Goal: Information Seeking & Learning: Learn about a topic

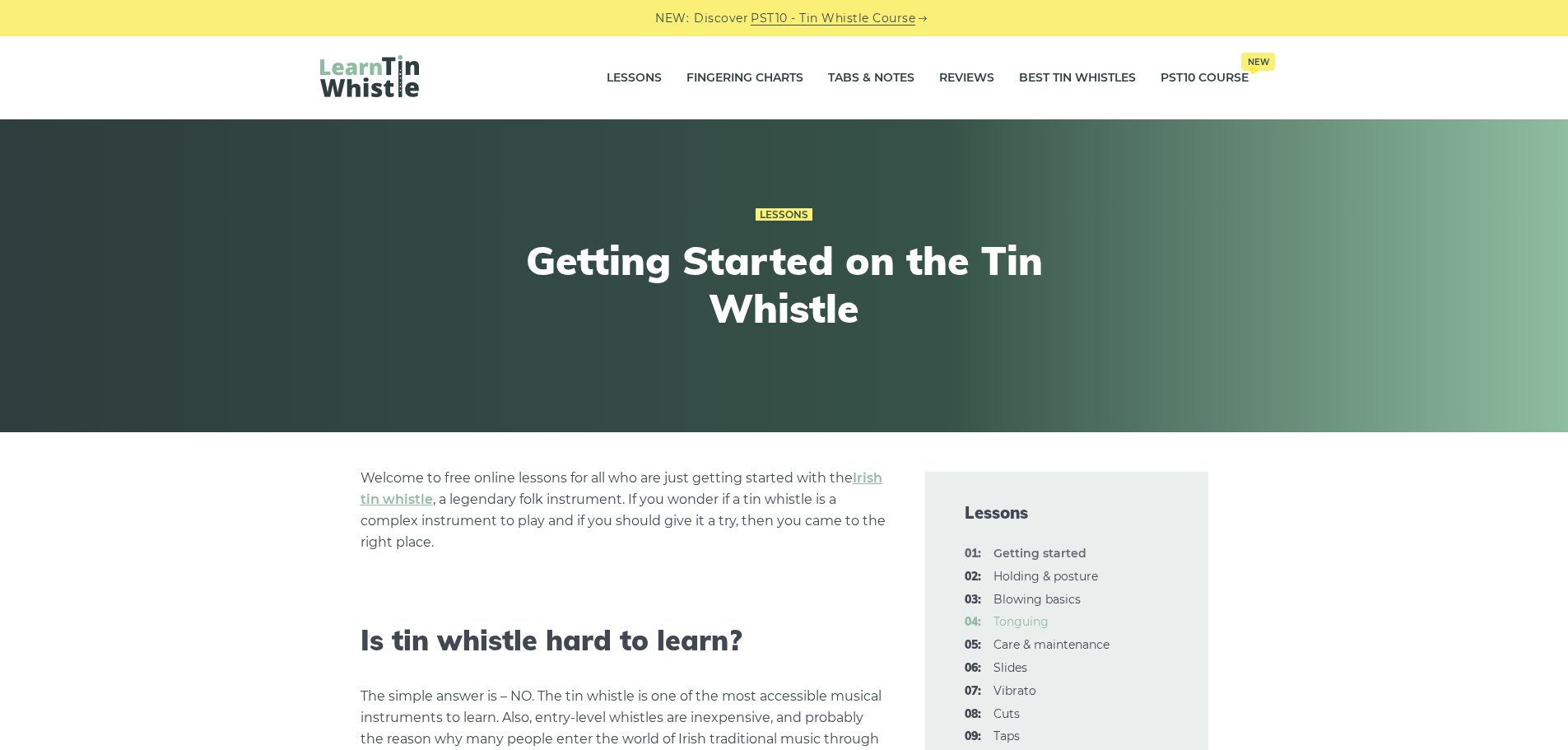
click at [1019, 623] on link "04: Tonguing" at bounding box center [1020, 621] width 55 height 15
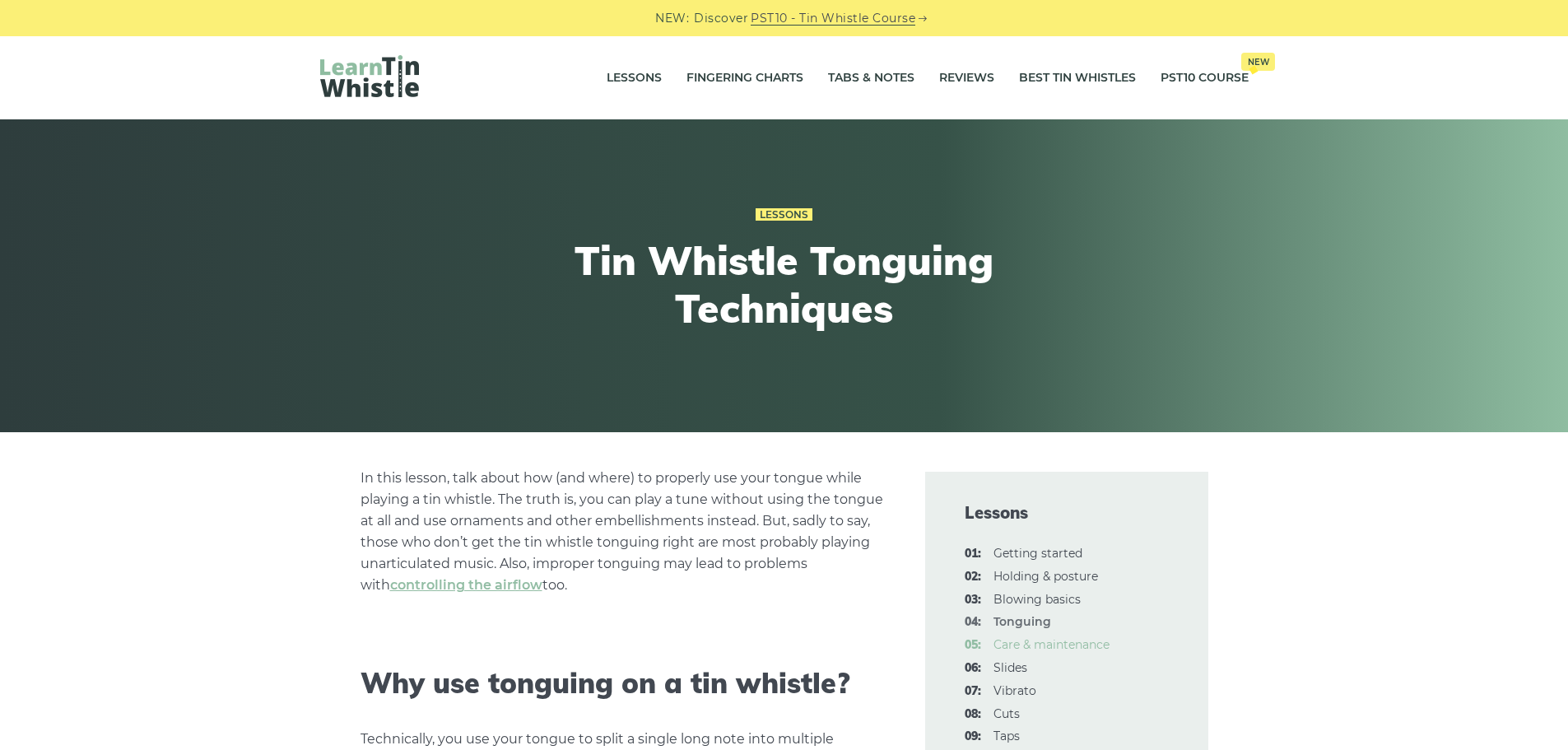
click at [1068, 643] on link "05: Care & maintenance" at bounding box center [1051, 644] width 116 height 15
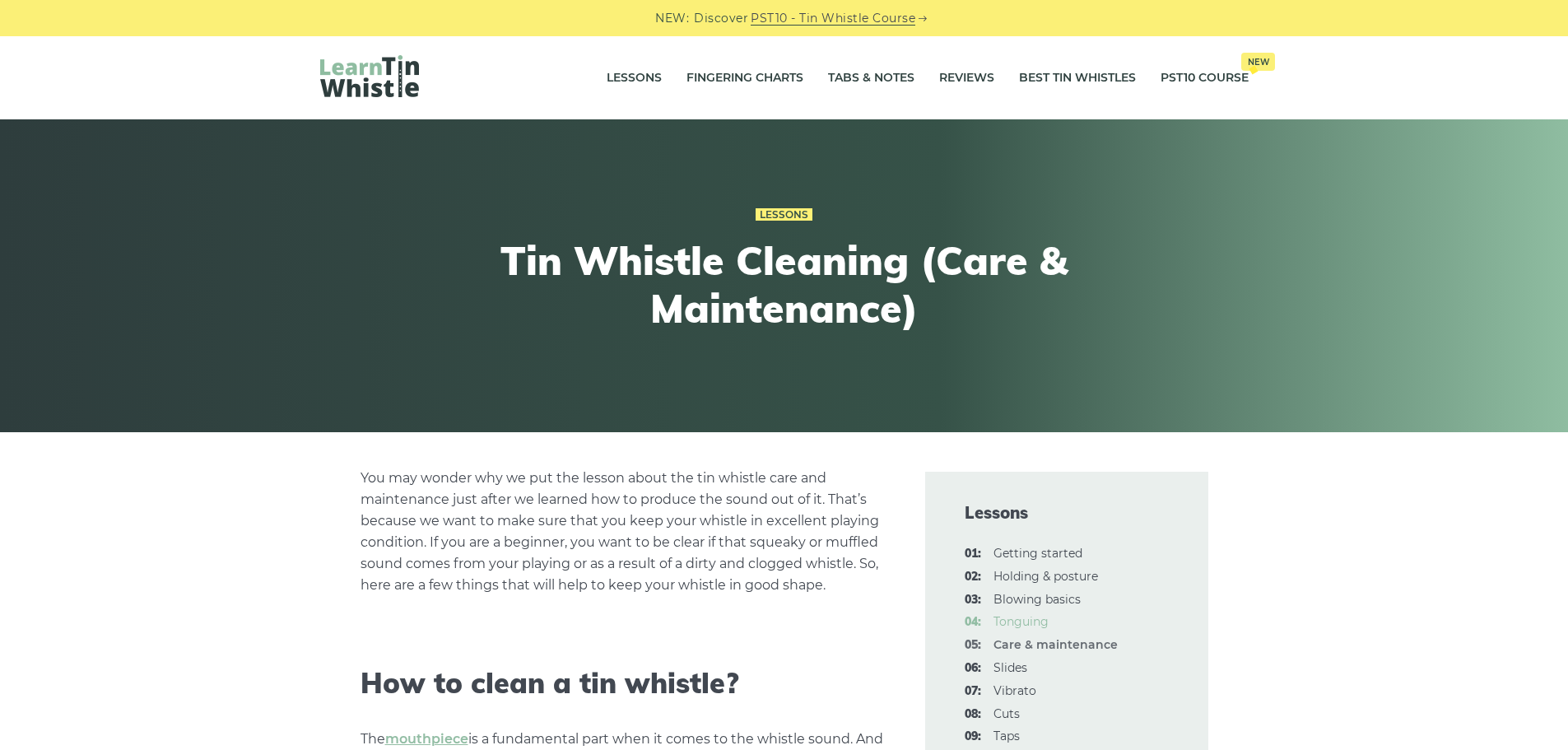
click at [1034, 626] on link "04: Tonguing" at bounding box center [1020, 621] width 55 height 15
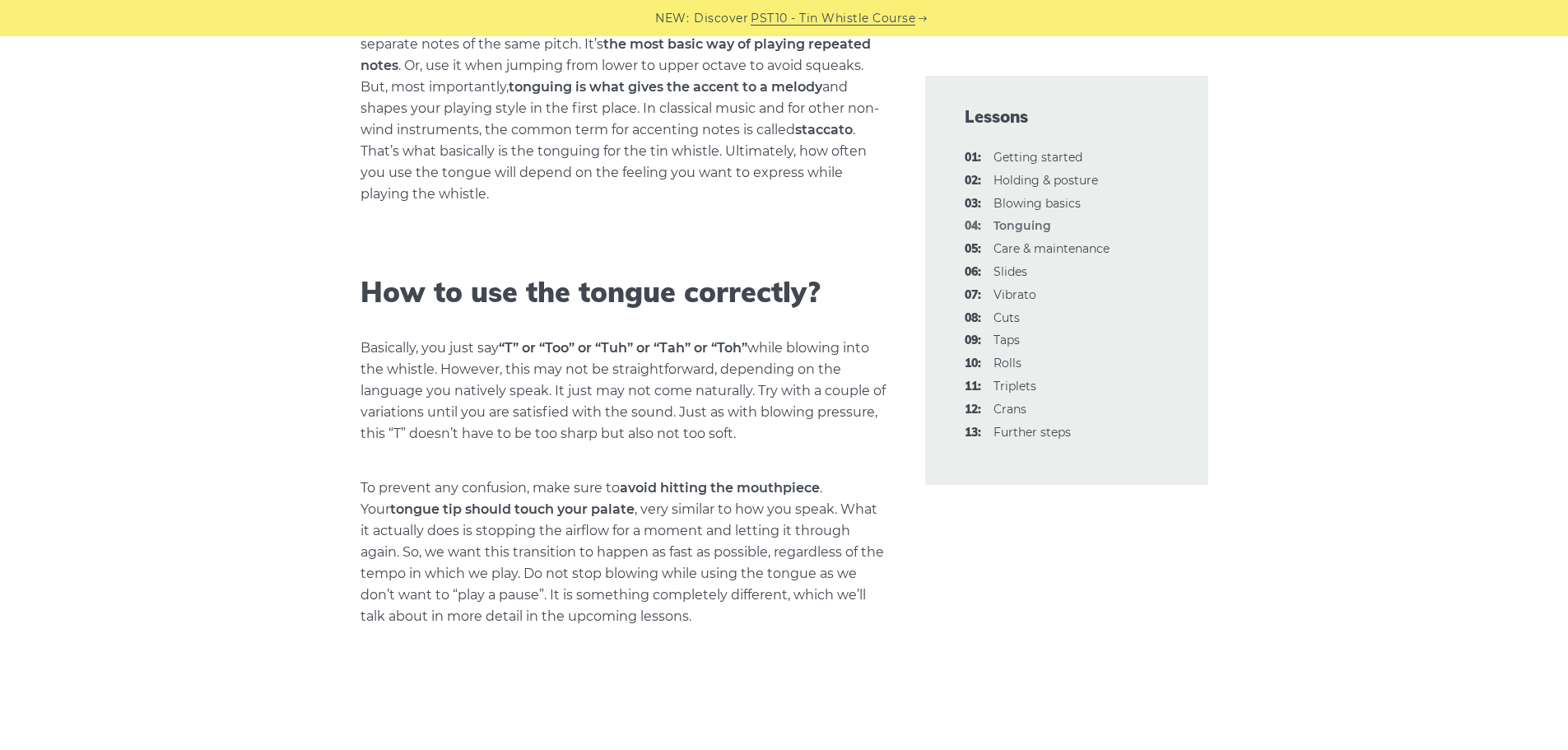
scroll to position [812, 0]
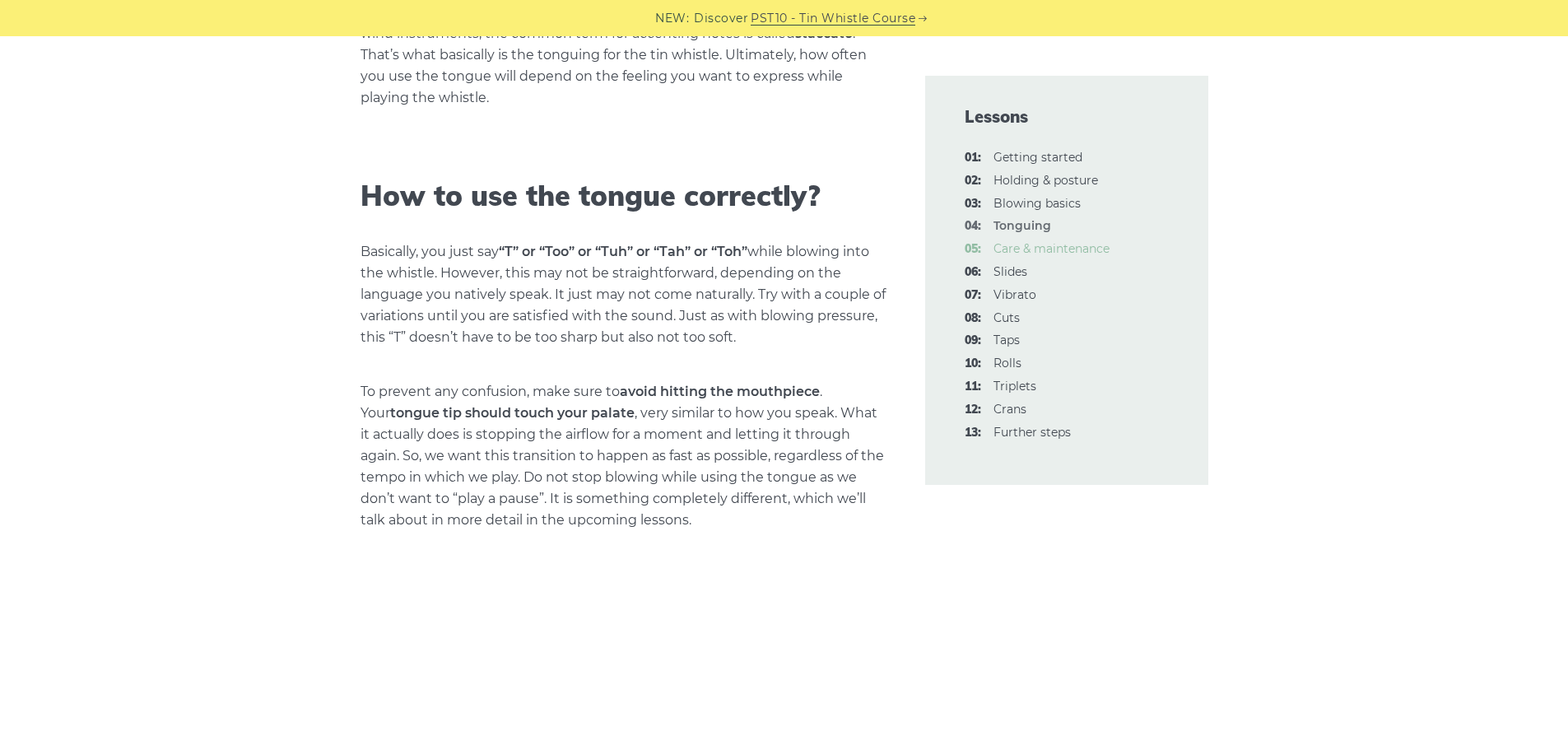
click at [1056, 246] on link "05: Care & maintenance" at bounding box center [1051, 248] width 116 height 15
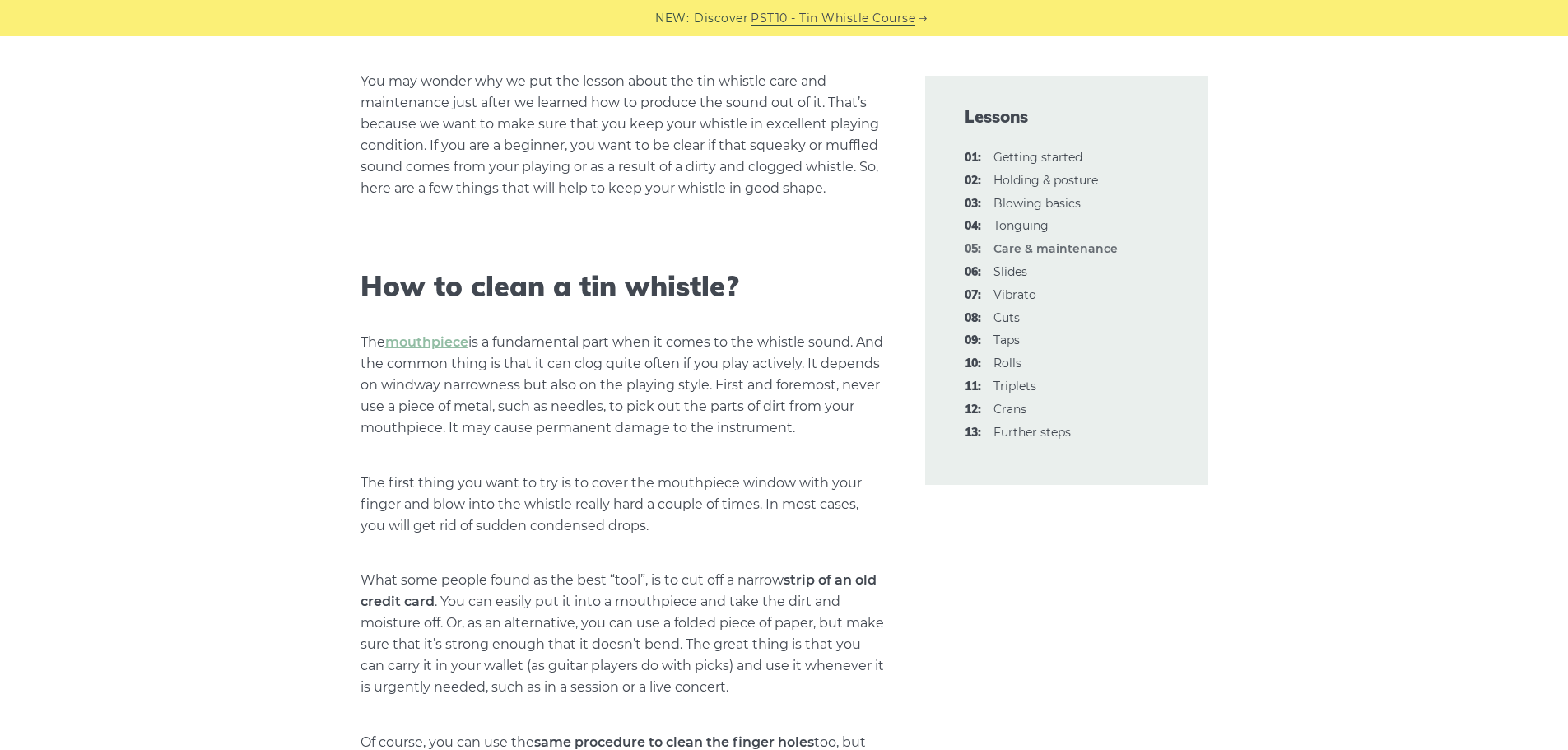
scroll to position [498, 0]
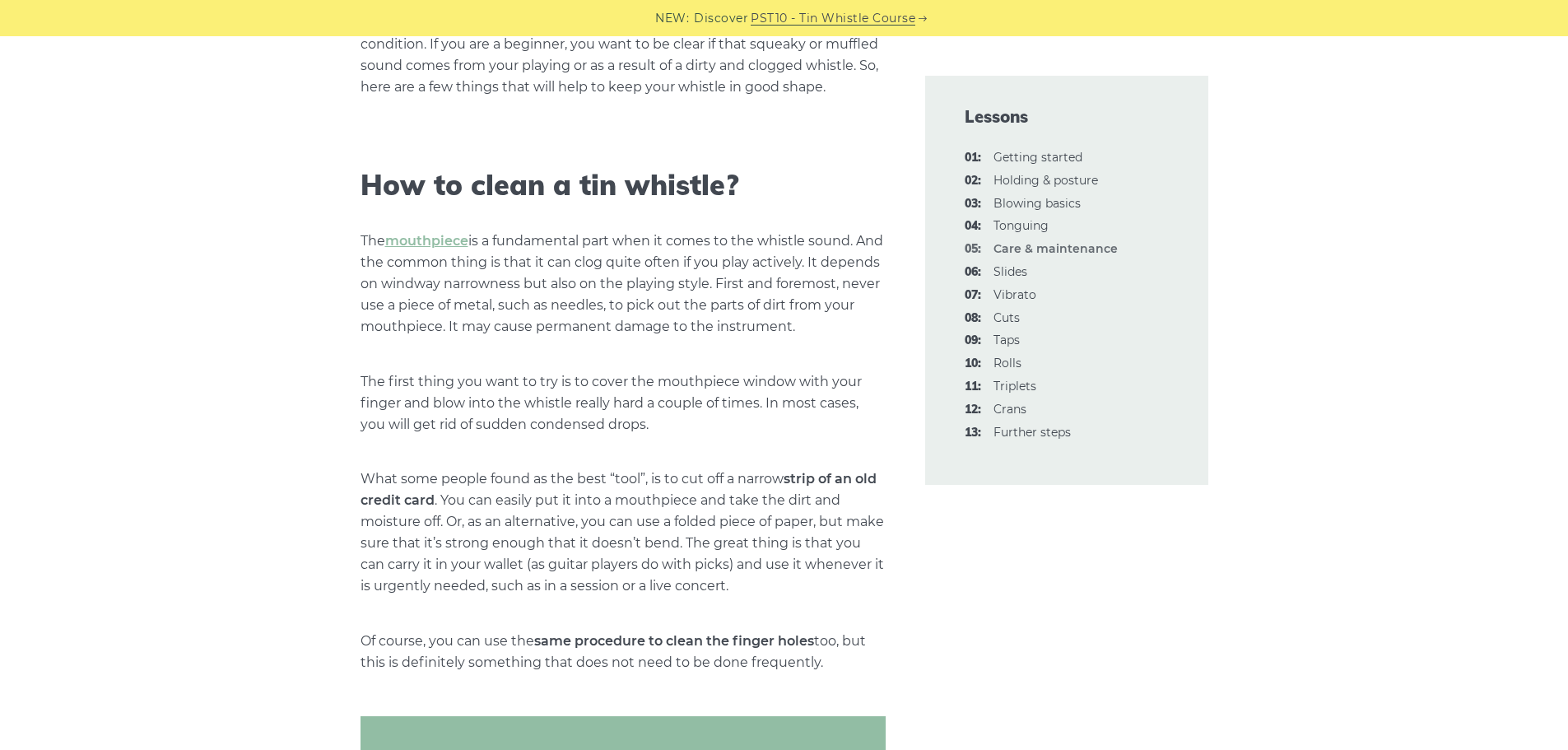
drag, startPoint x: 1565, startPoint y: 167, endPoint x: 1569, endPoint y: 185, distance: 18.4
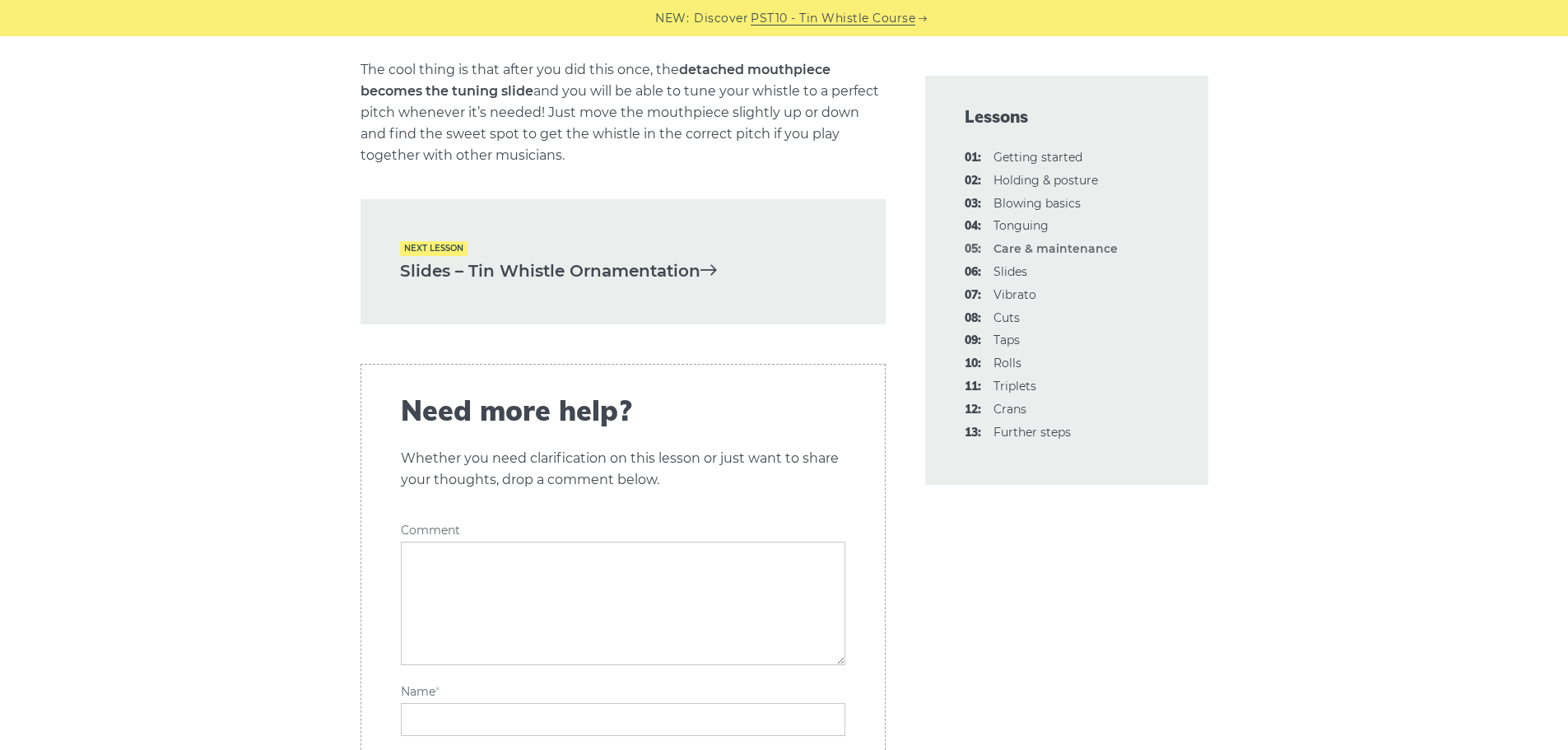
scroll to position [2540, 0]
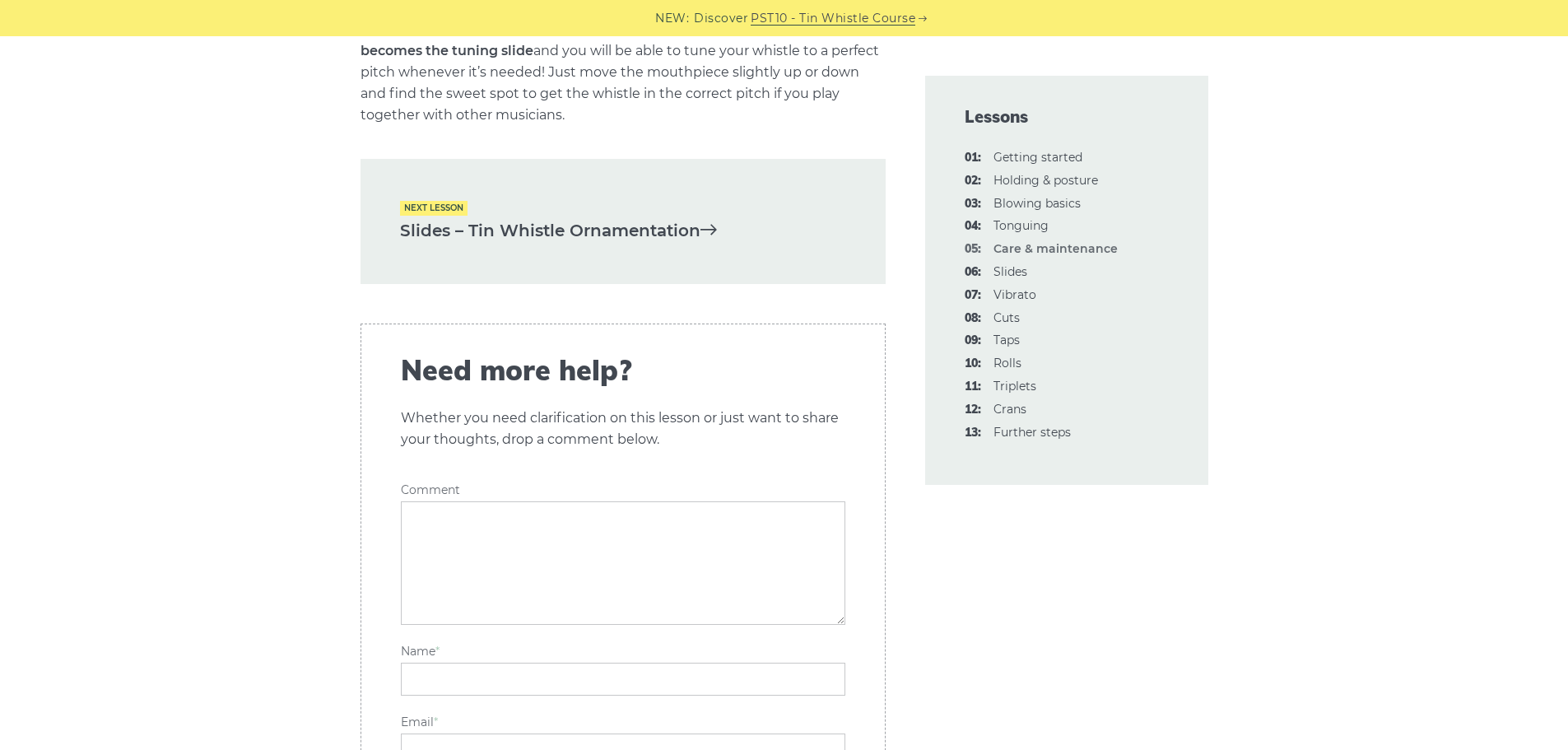
click at [701, 245] on link "Slides – Tin Whistle Ornamentation" at bounding box center [622, 231] width 446 height 27
